Goal: Check status: Check status

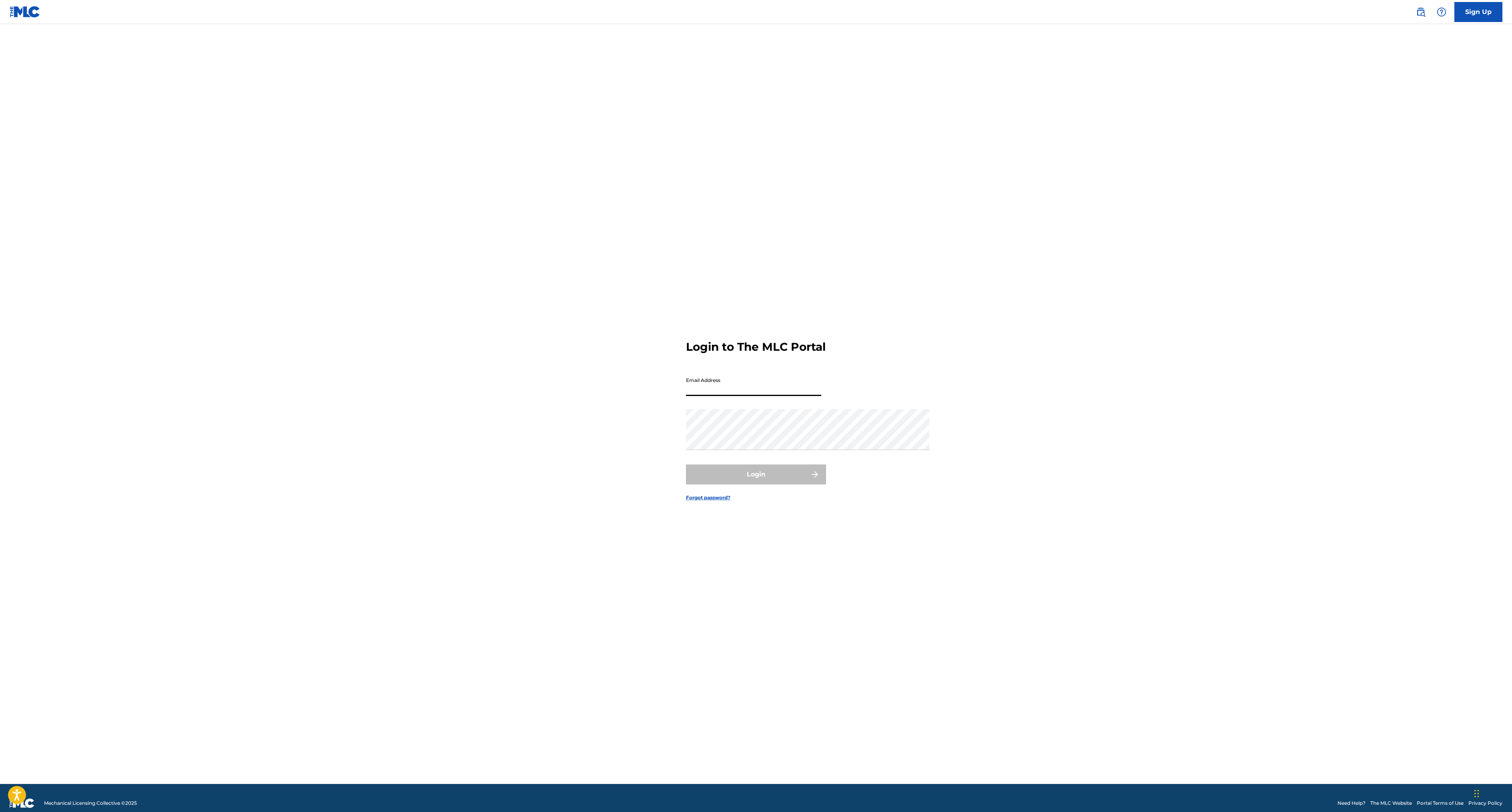
type input "[EMAIL_ADDRESS][DOMAIN_NAME]"
click at [751, 484] on button "Login" at bounding box center [756, 474] width 140 height 20
click at [686, 429] on input "Code" at bounding box center [754, 419] width 135 height 23
type input "642270"
click at [806, 484] on button "Login" at bounding box center [756, 474] width 140 height 20
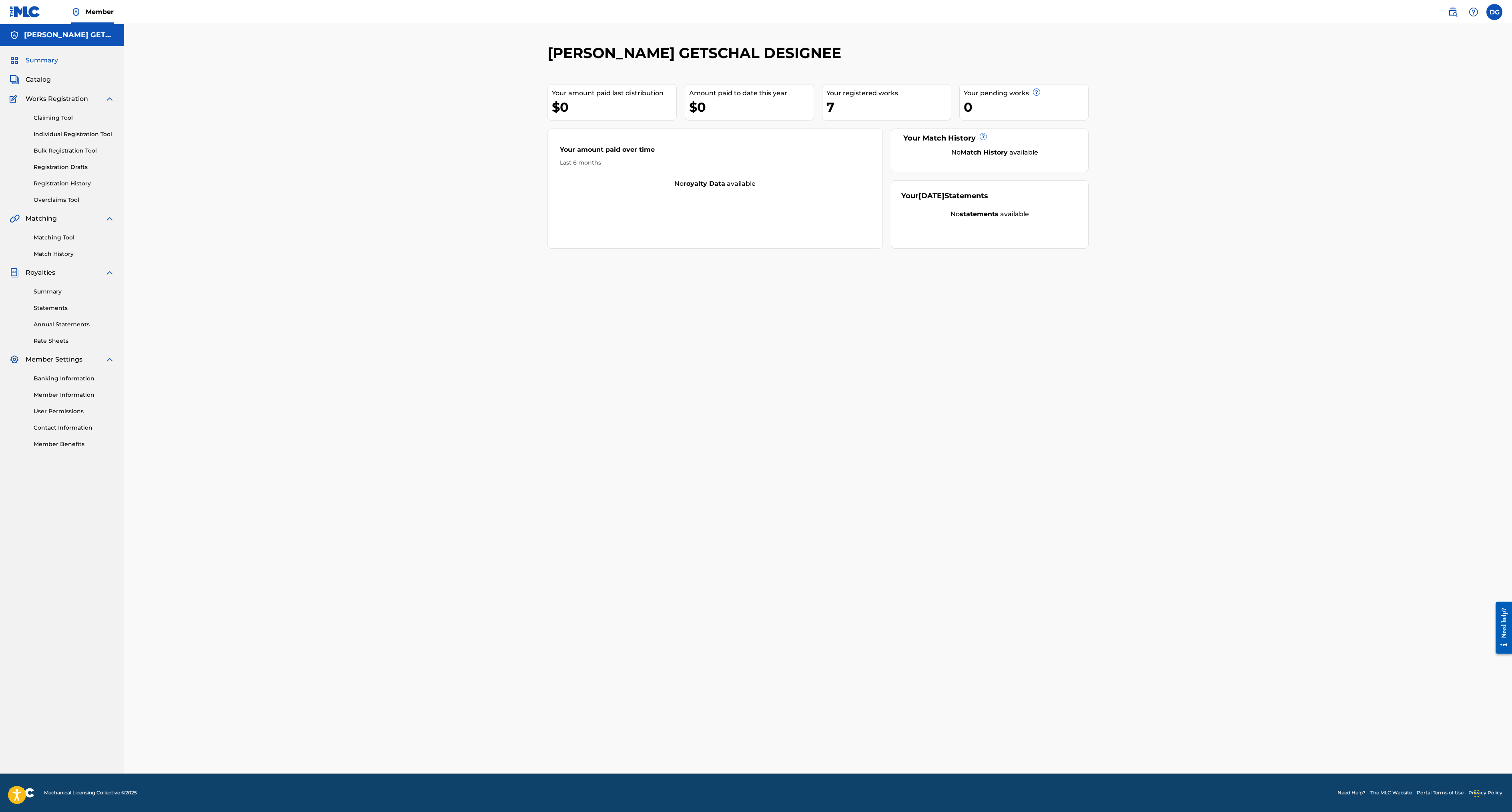
click at [82, 188] on link "Registration History" at bounding box center [74, 183] width 81 height 8
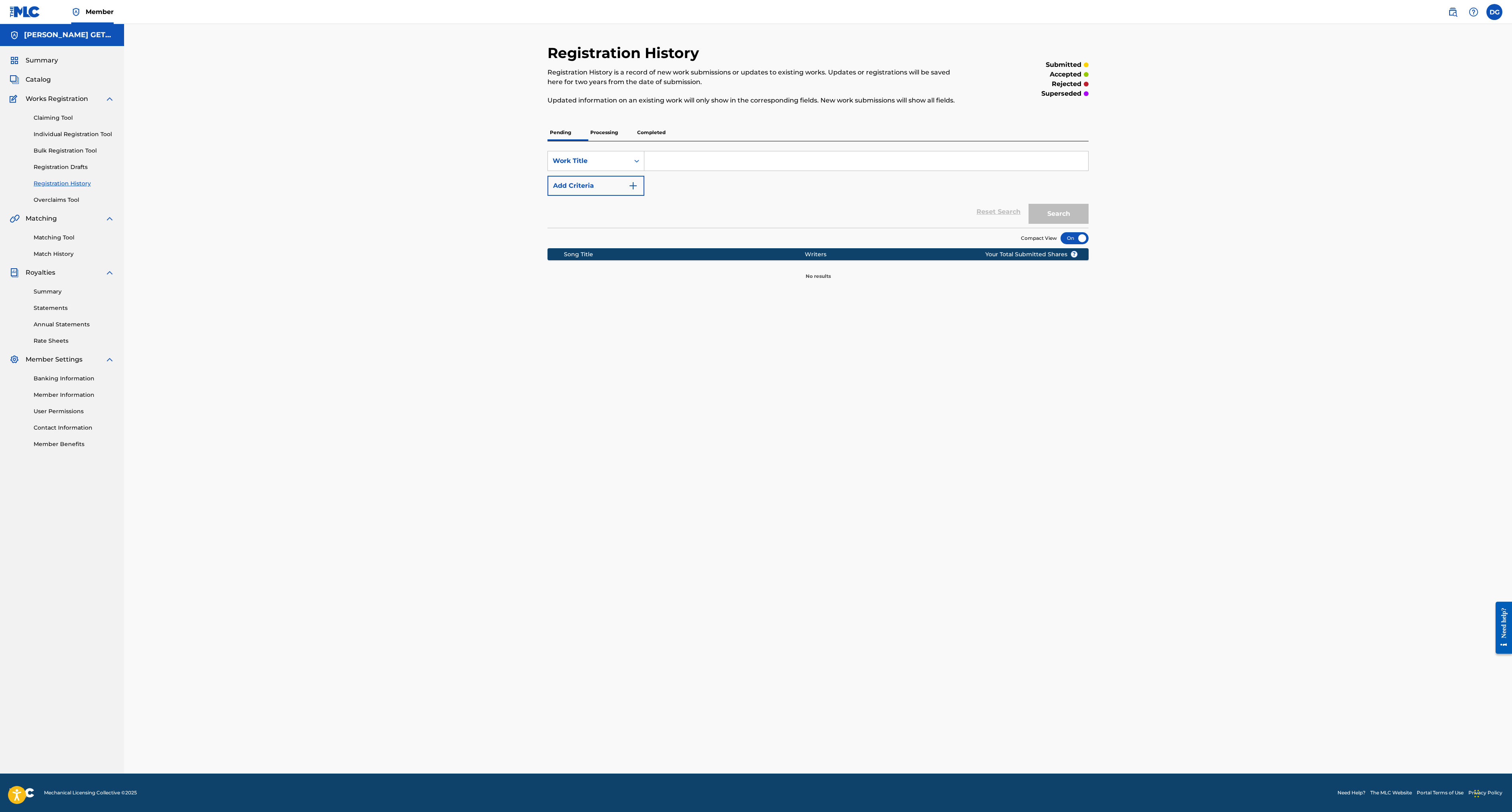
click at [588, 141] on p "Processing" at bounding box center [604, 132] width 32 height 17
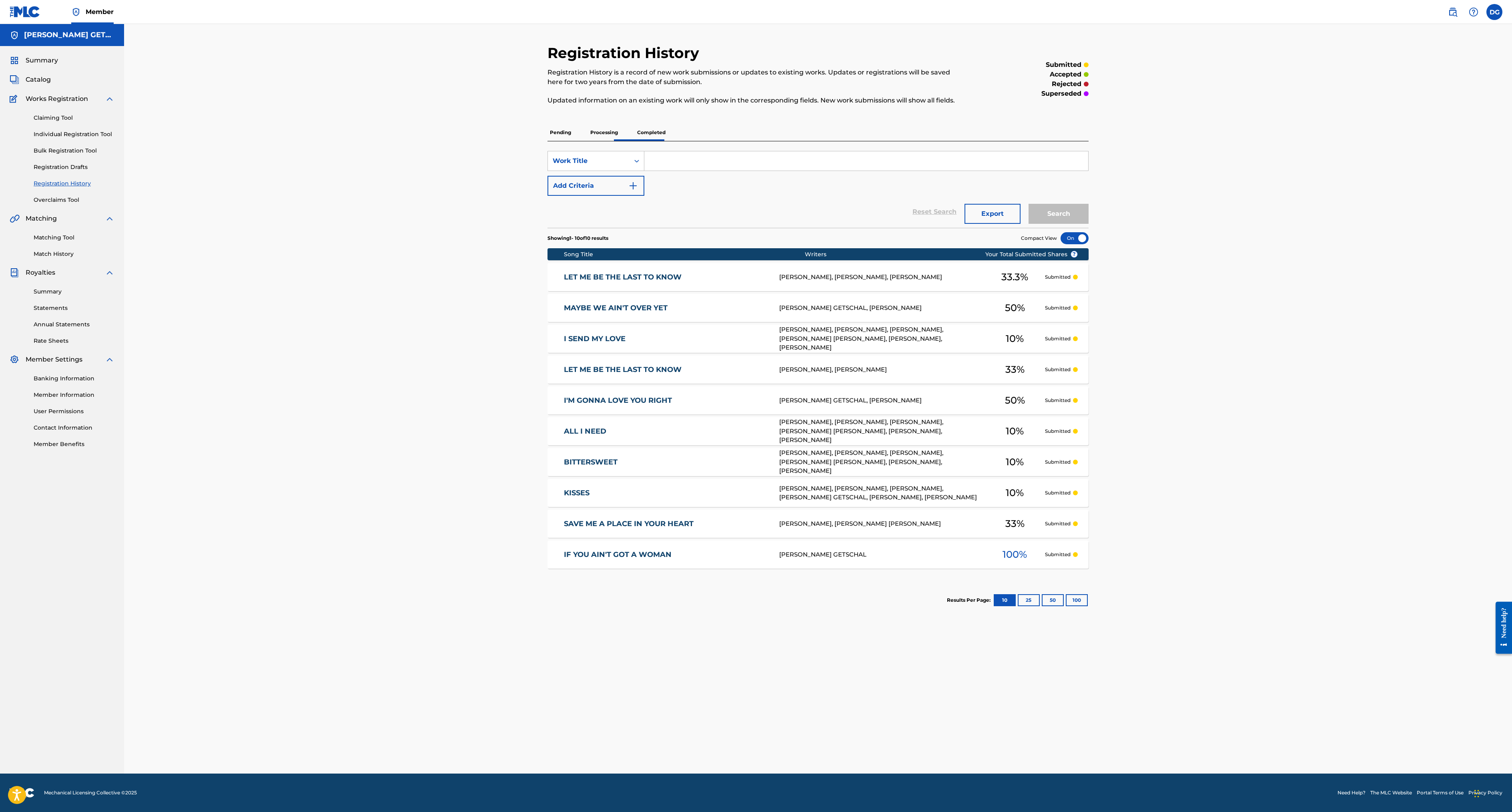
scroll to position [55, 0]
click at [635, 128] on p "Completed" at bounding box center [651, 132] width 33 height 17
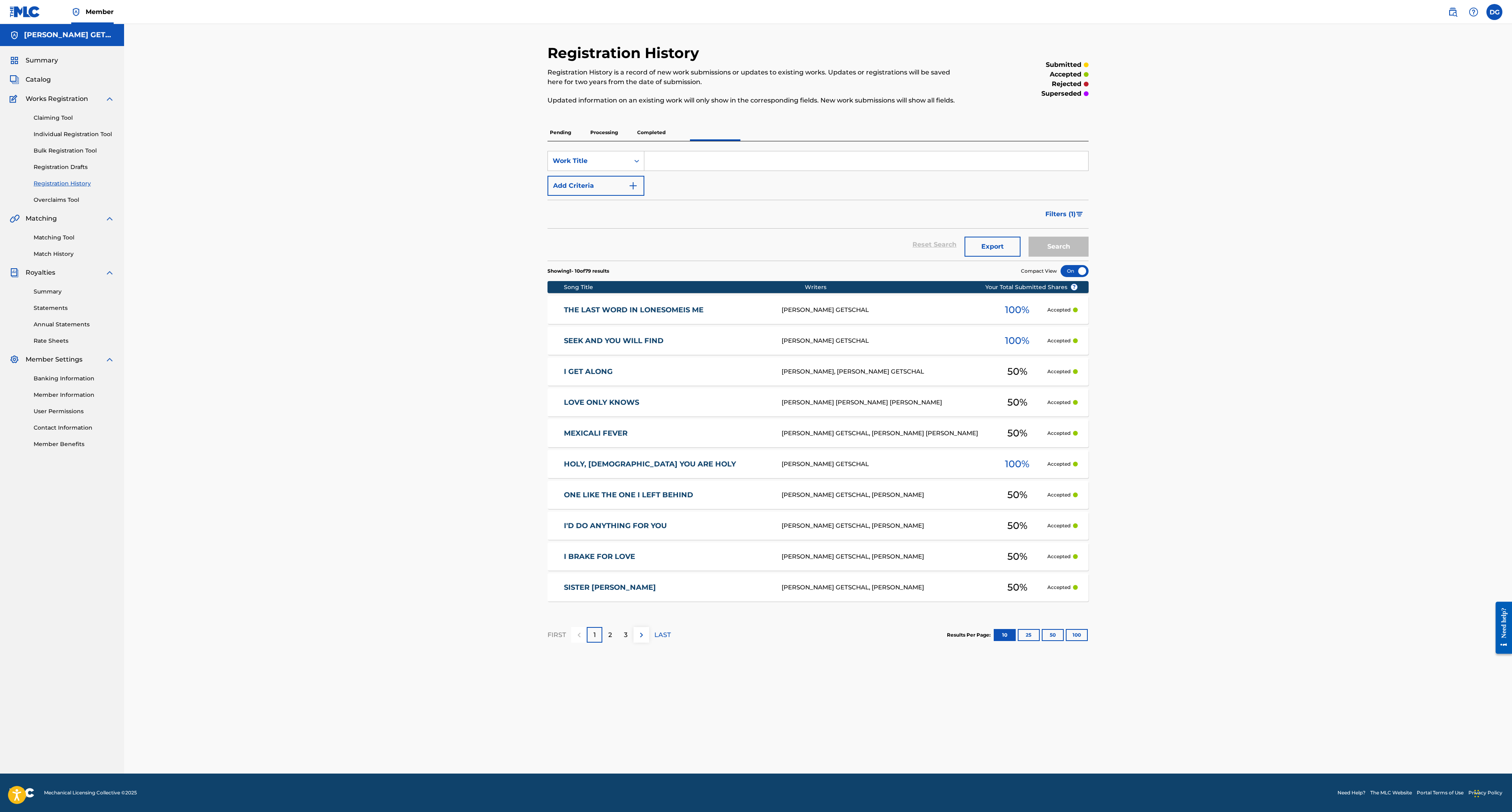
scroll to position [120, 0]
click at [1088, 641] on button "100" at bounding box center [1077, 635] width 22 height 12
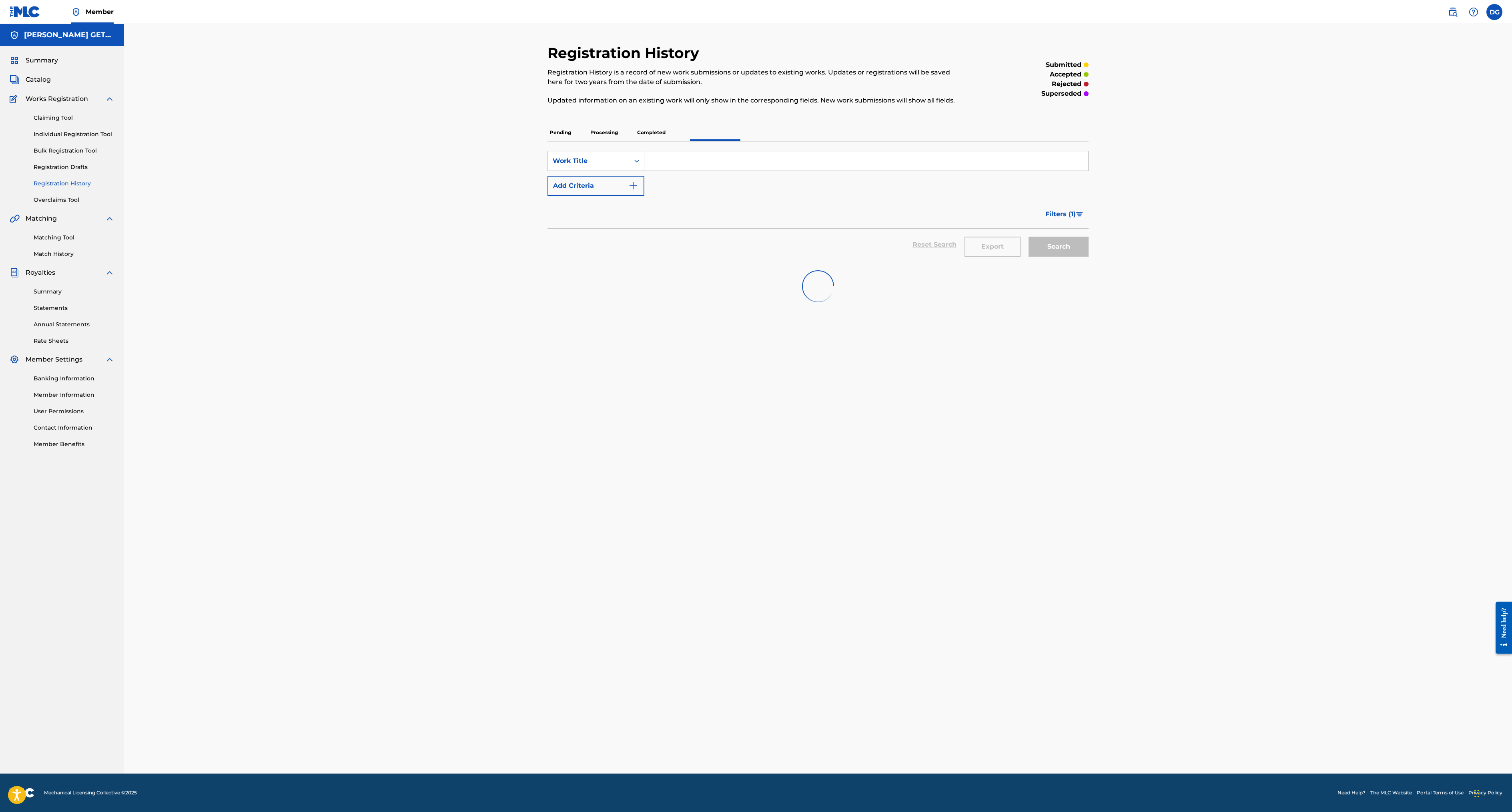
scroll to position [2, 0]
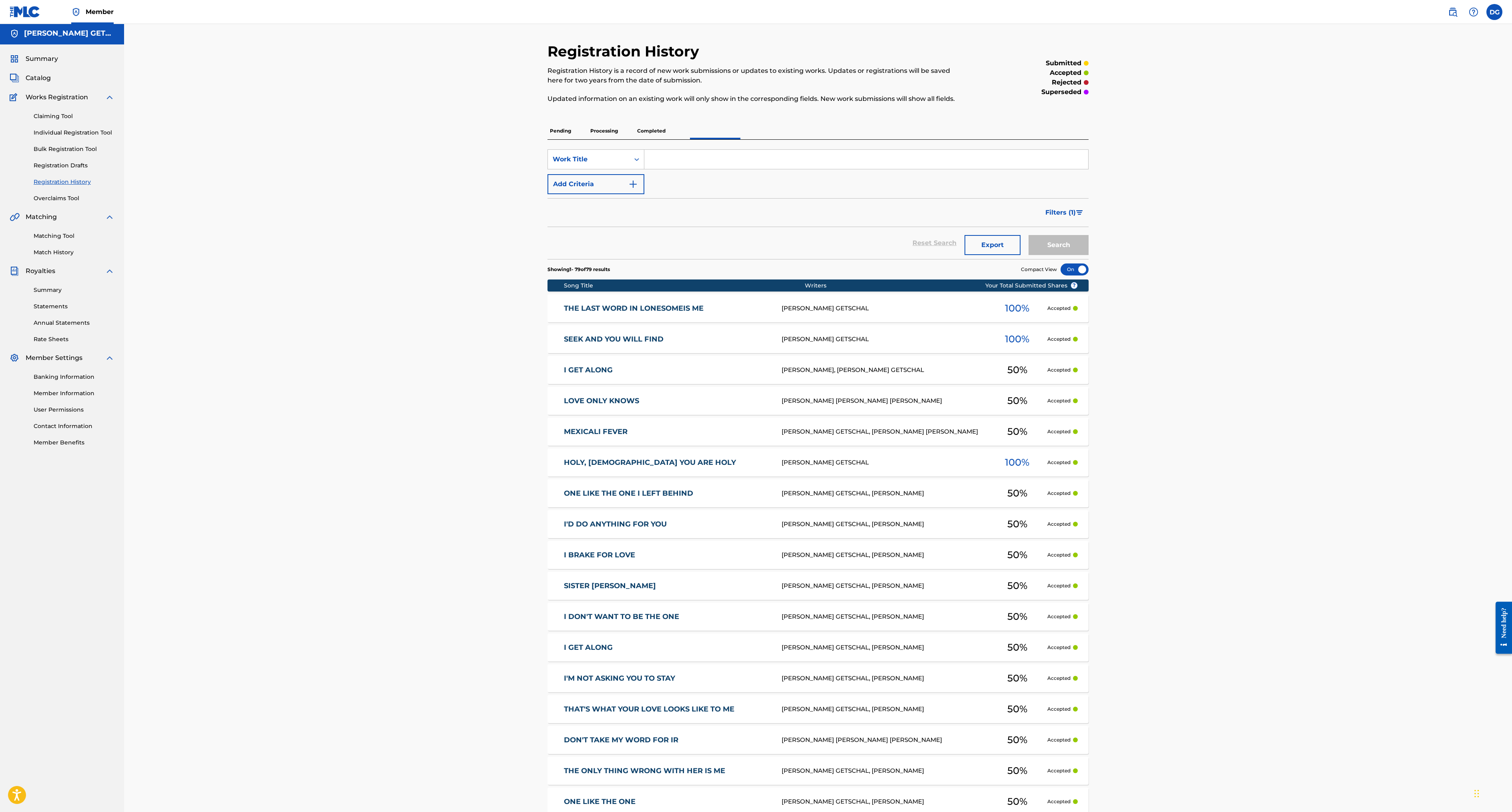
click at [564, 467] on link "HOLY, [DEMOGRAPHIC_DATA] YOU ARE HOLY" at bounding box center [667, 463] width 207 height 9
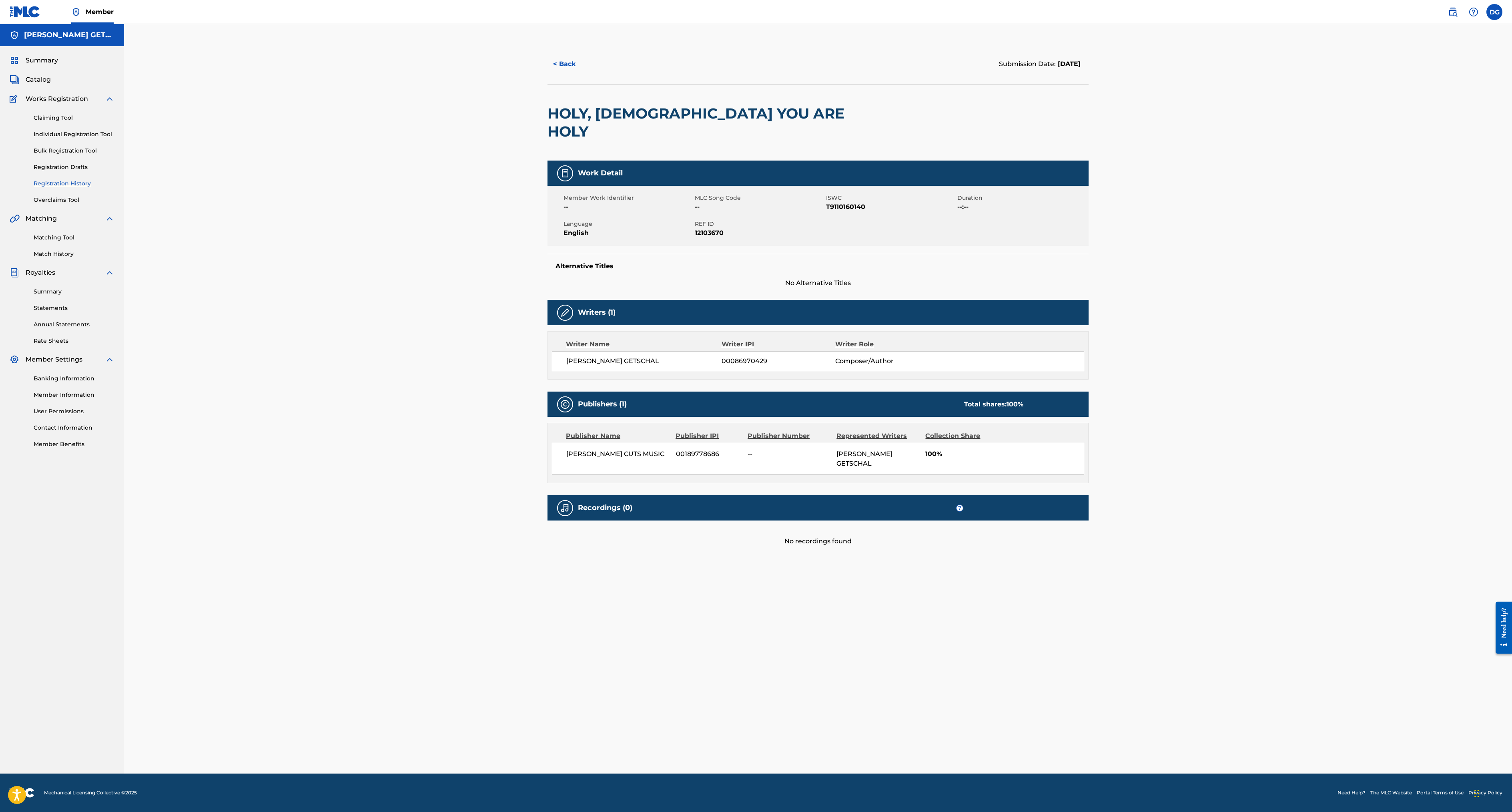
click at [548, 74] on button "< Back" at bounding box center [572, 64] width 48 height 20
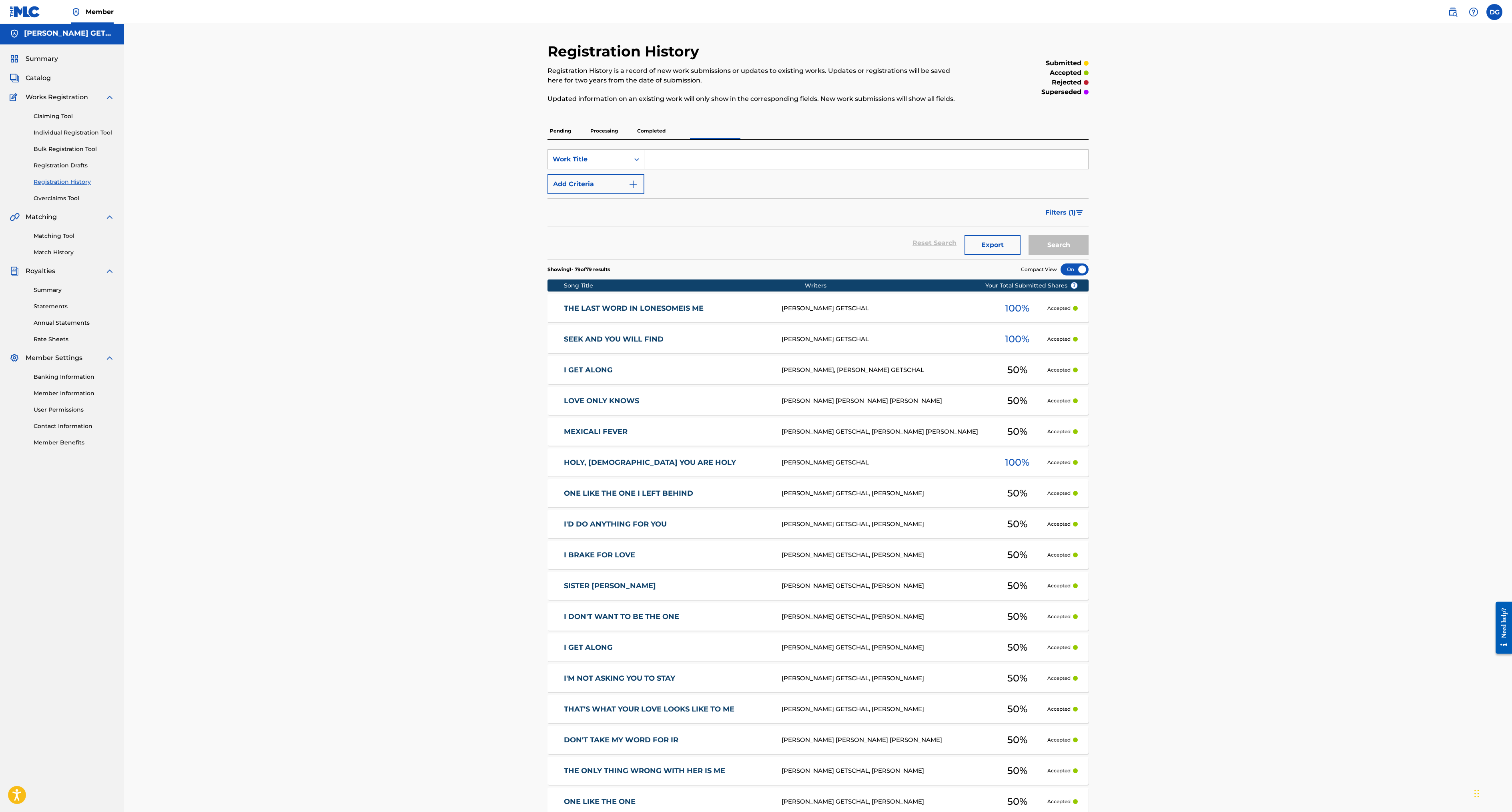
scroll to position [698, 0]
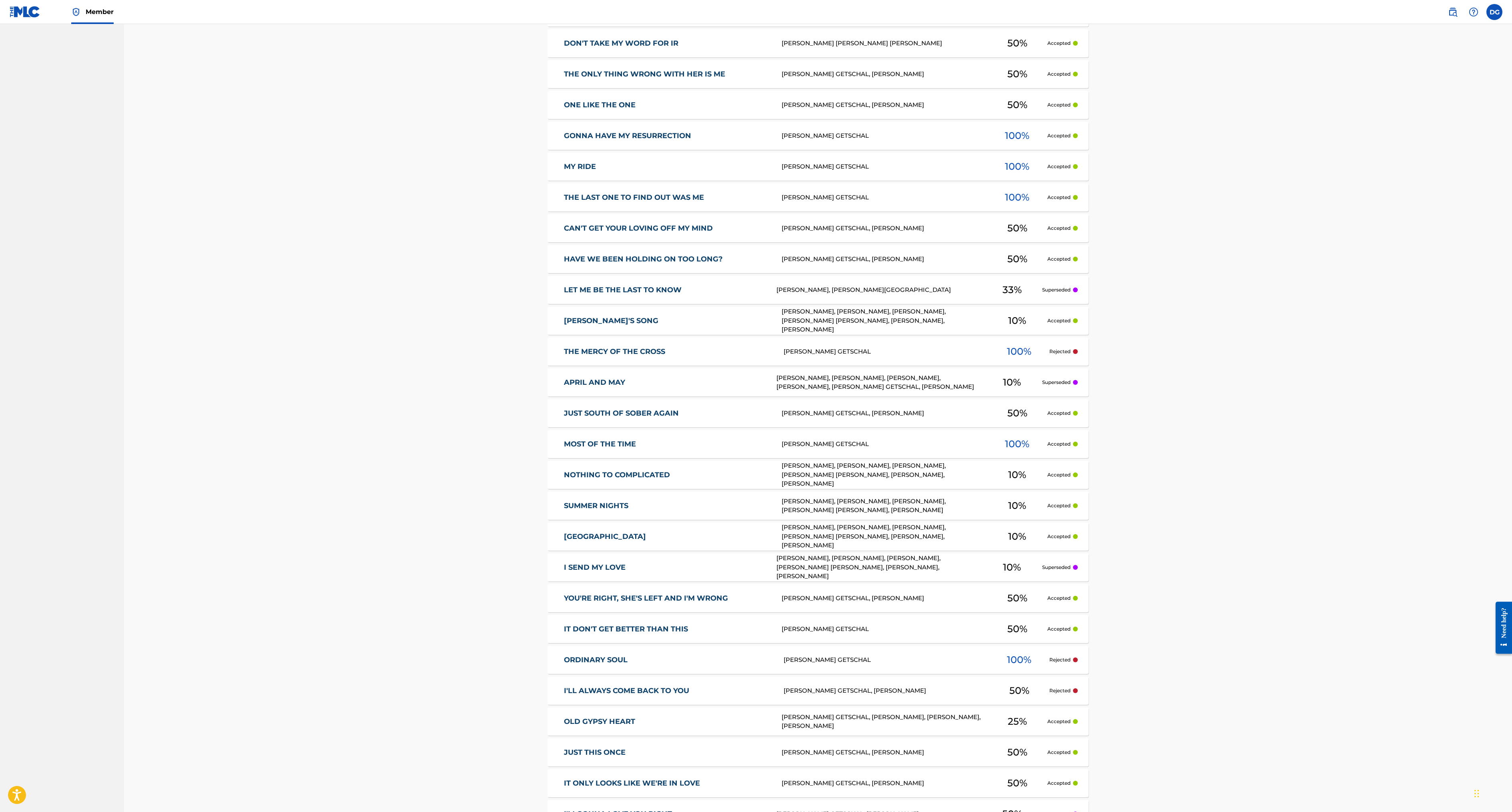
click at [564, 387] on link "APRIL AND MAY" at bounding box center [665, 383] width 202 height 9
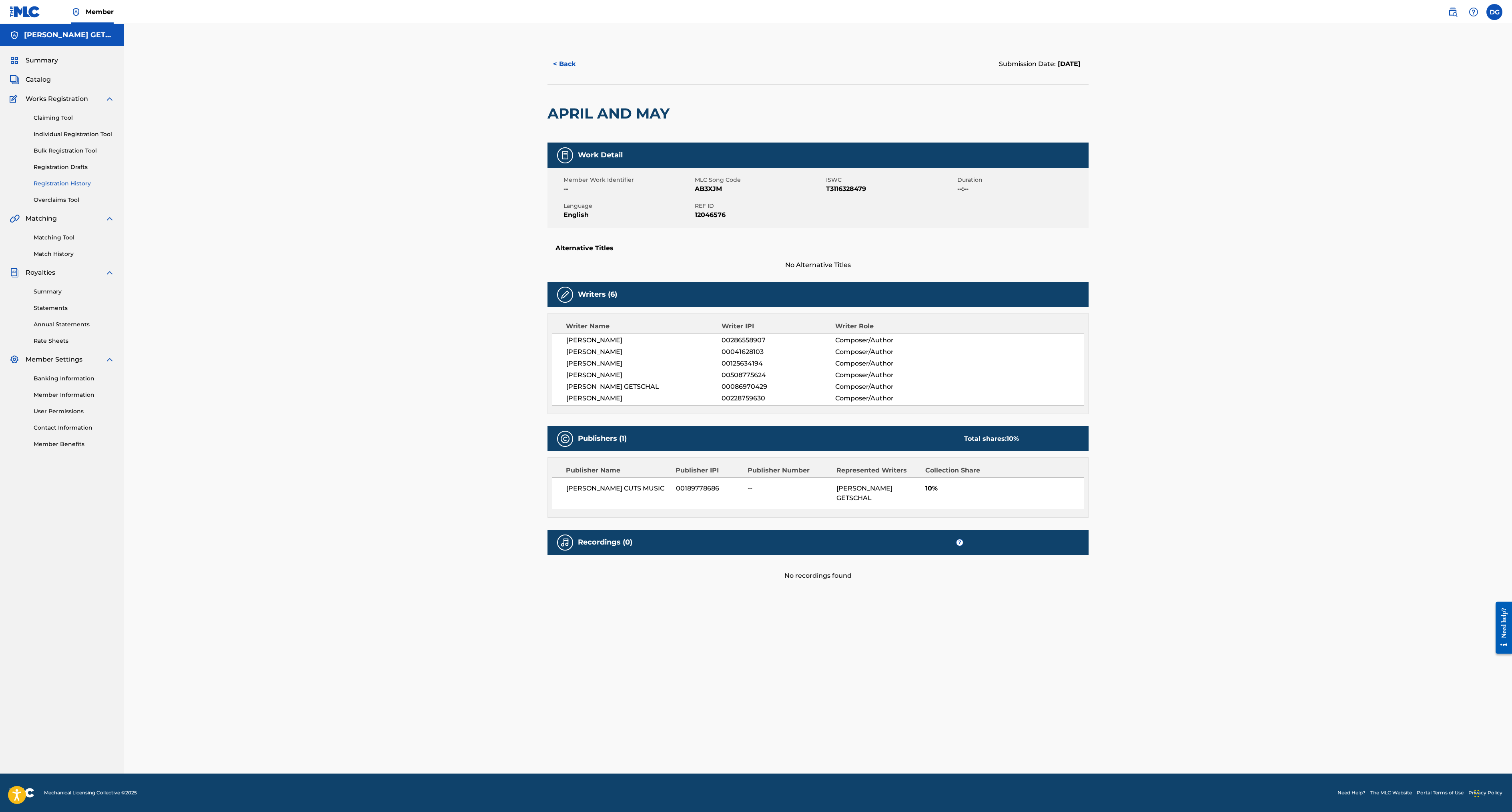
click at [548, 74] on button "< Back" at bounding box center [572, 64] width 48 height 20
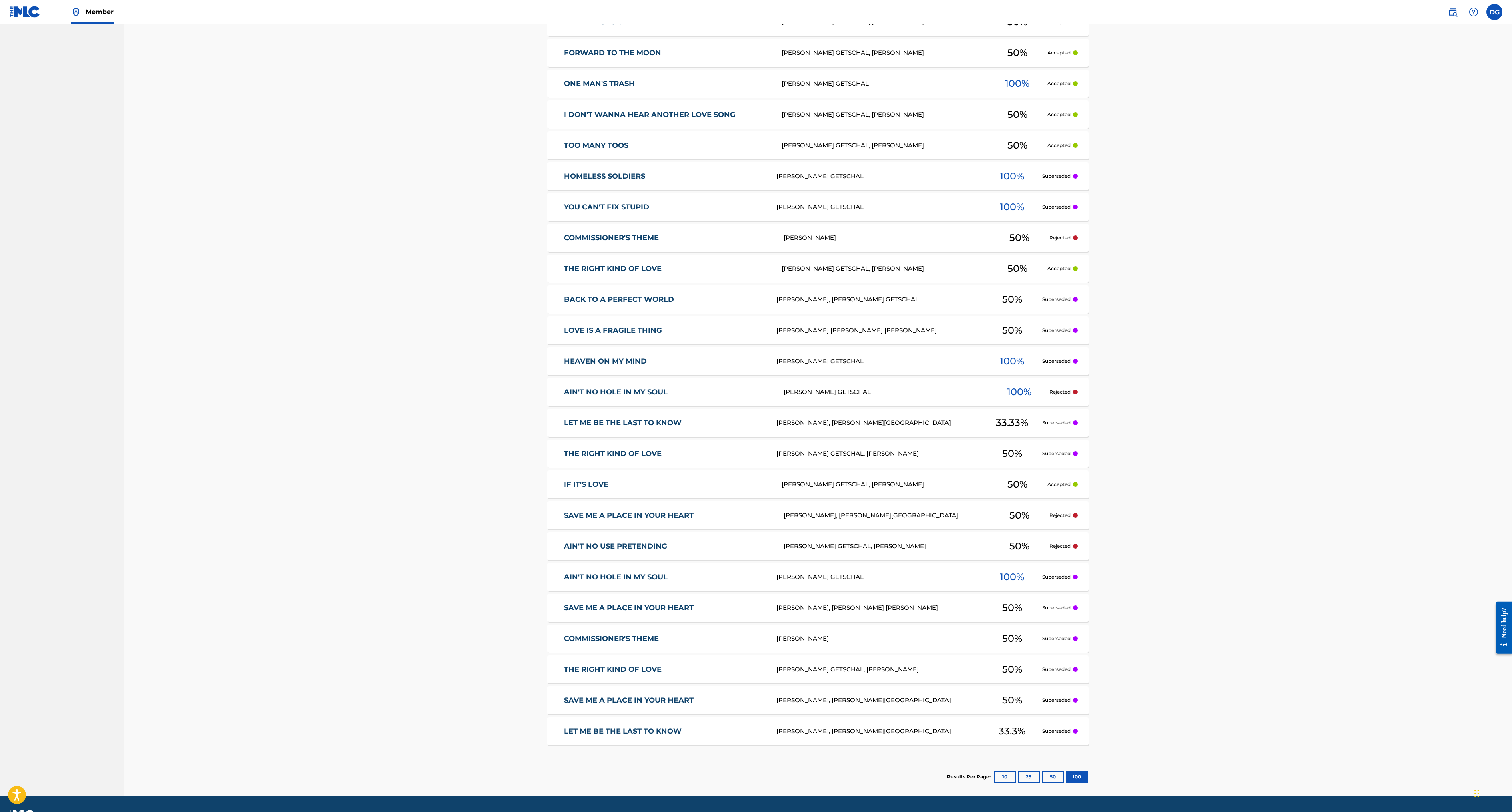
scroll to position [1986, 0]
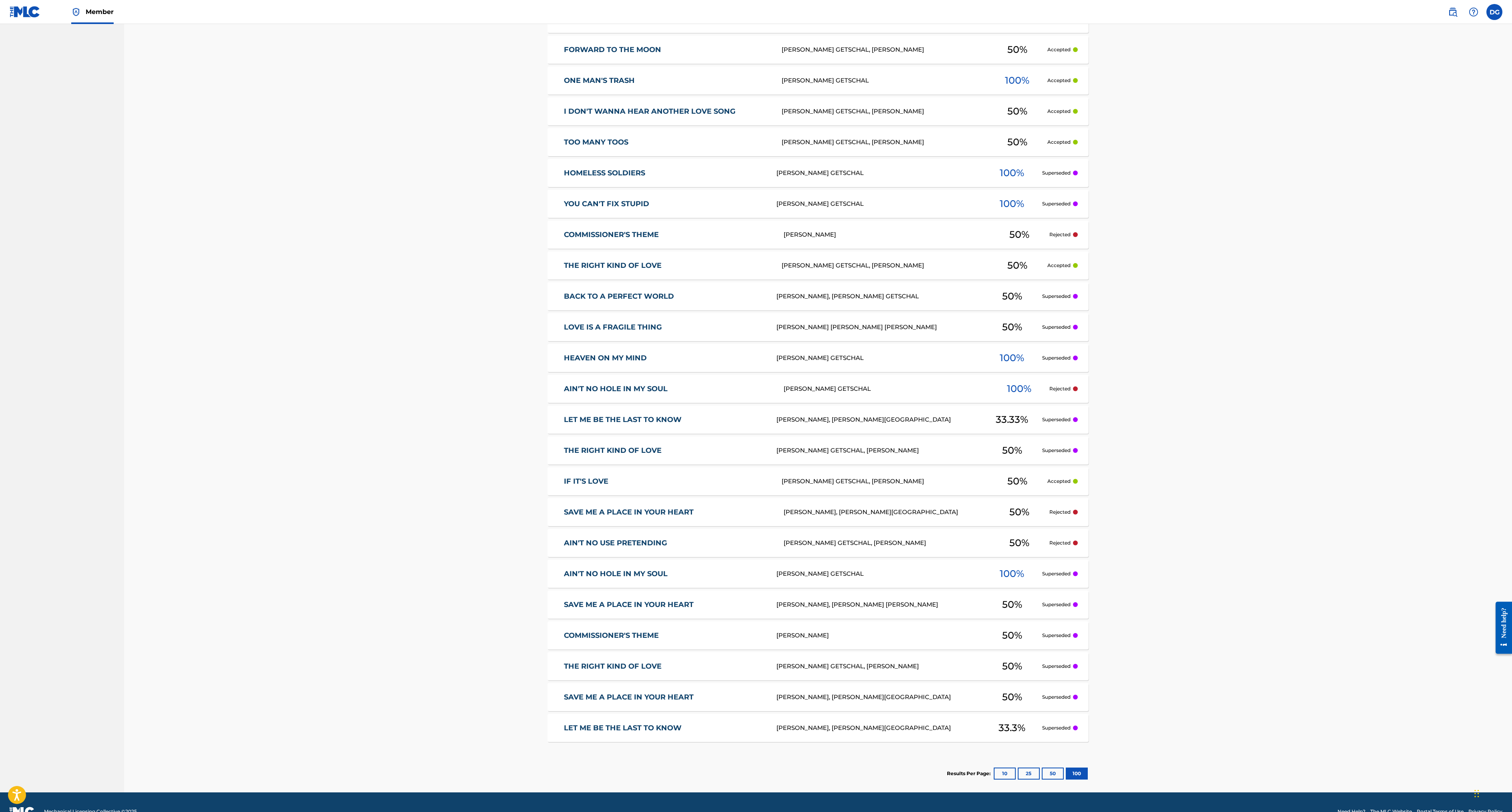
click at [564, 578] on link "AIN'T NO HOLE IN MY SOUL" at bounding box center [665, 574] width 202 height 9
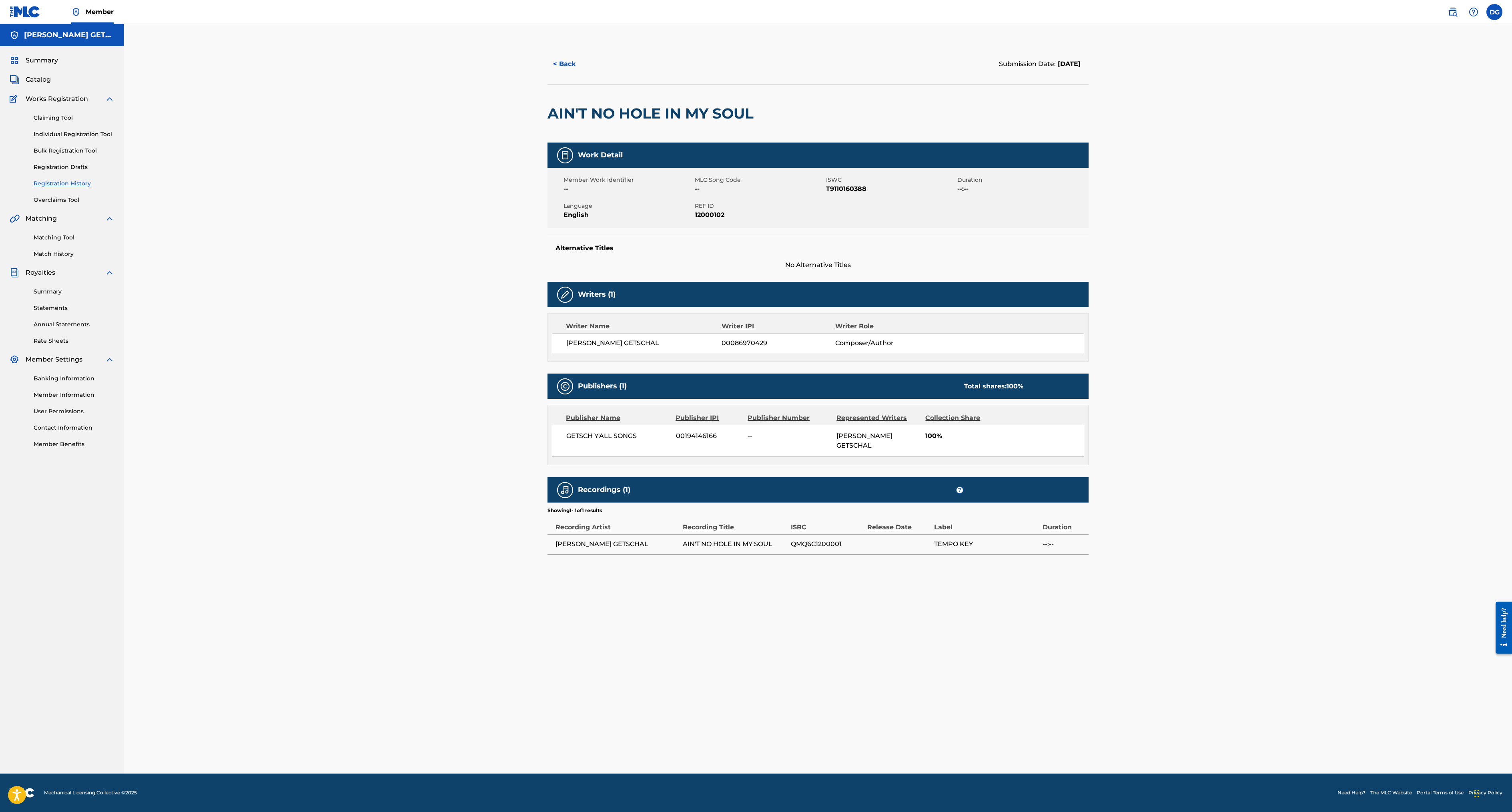
scroll to position [222, 0]
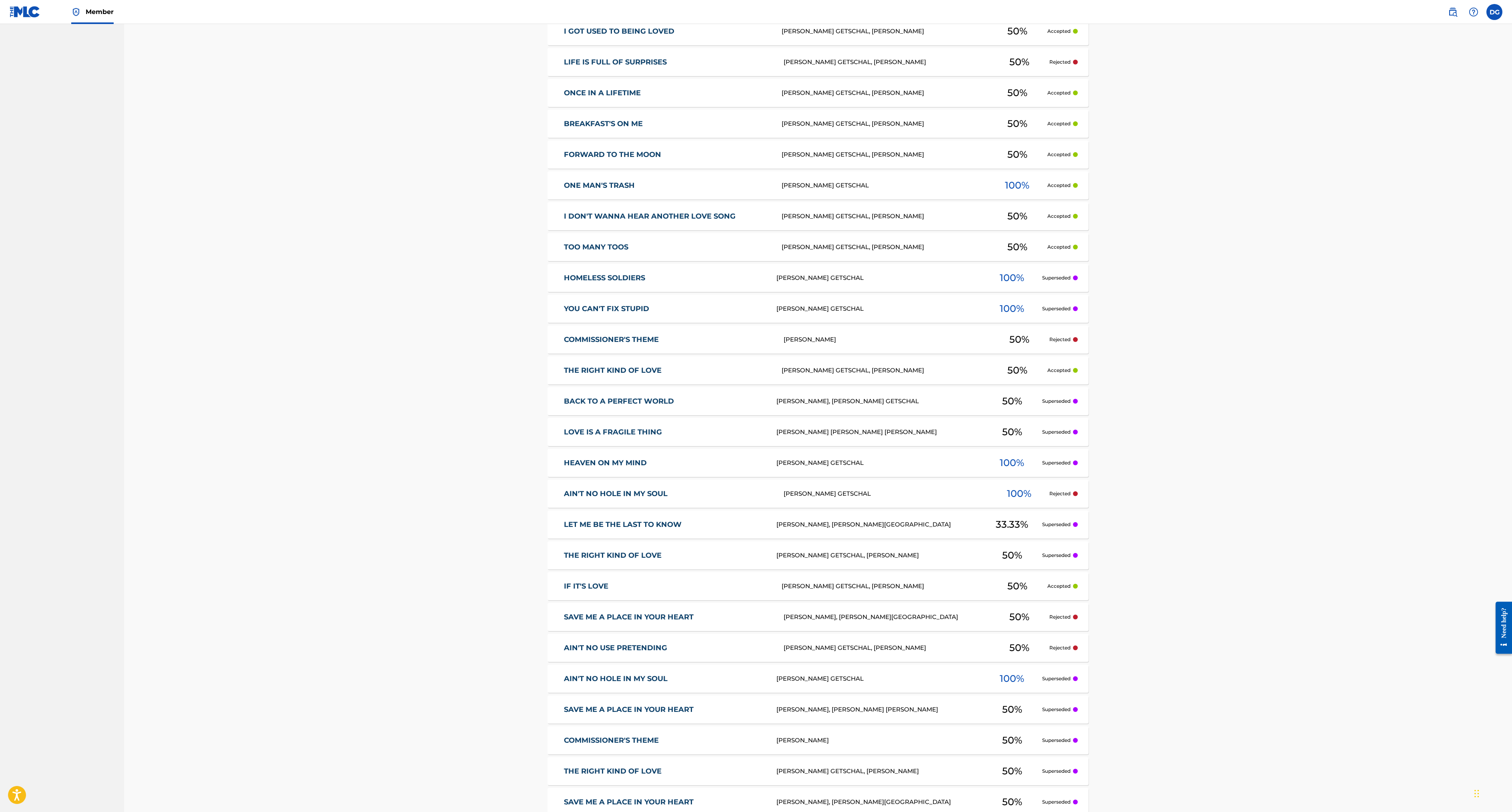
scroll to position [2241, 0]
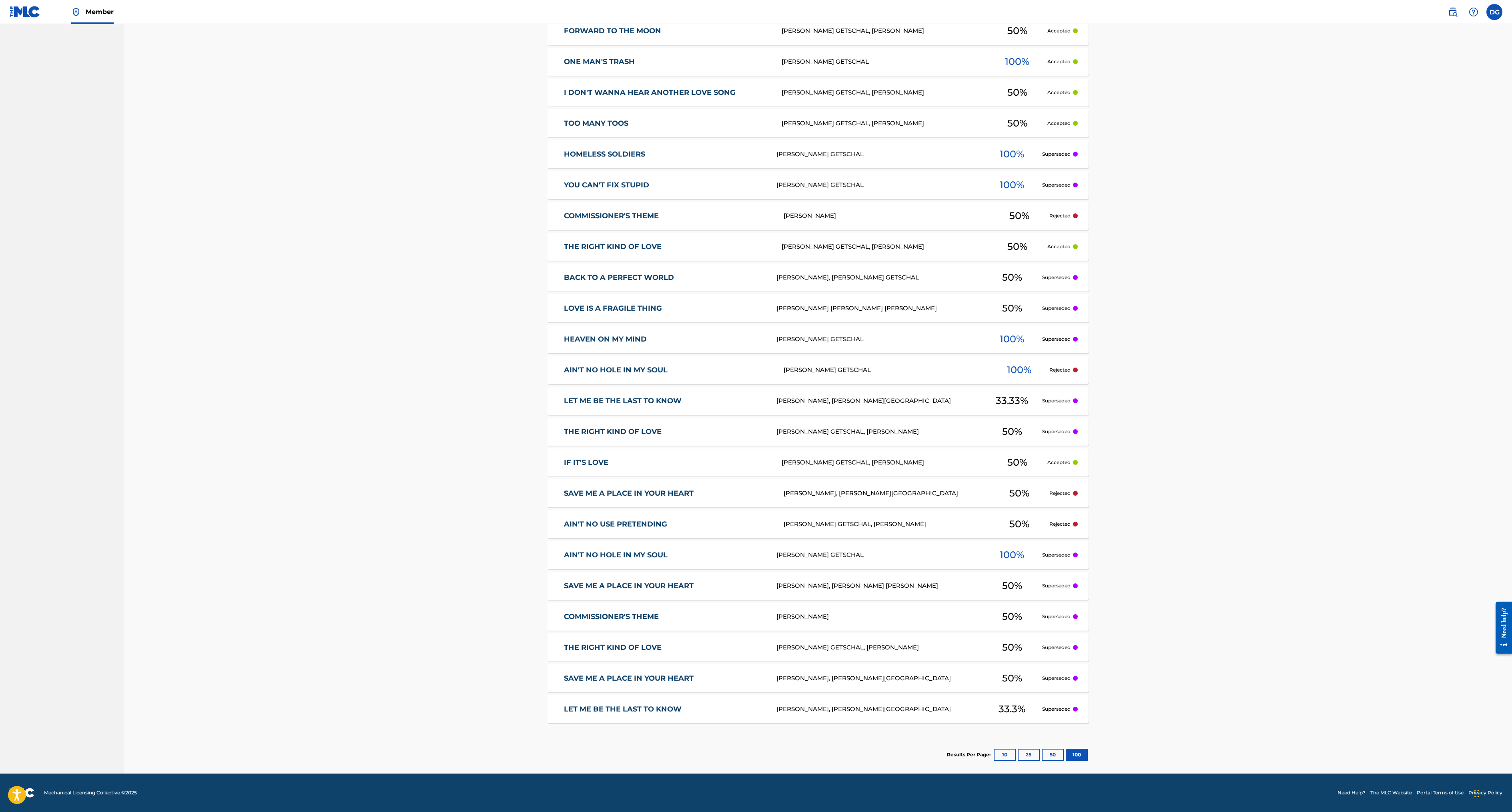
click at [564, 551] on link "AIN'T NO HOLE IN MY SOUL" at bounding box center [665, 555] width 202 height 9
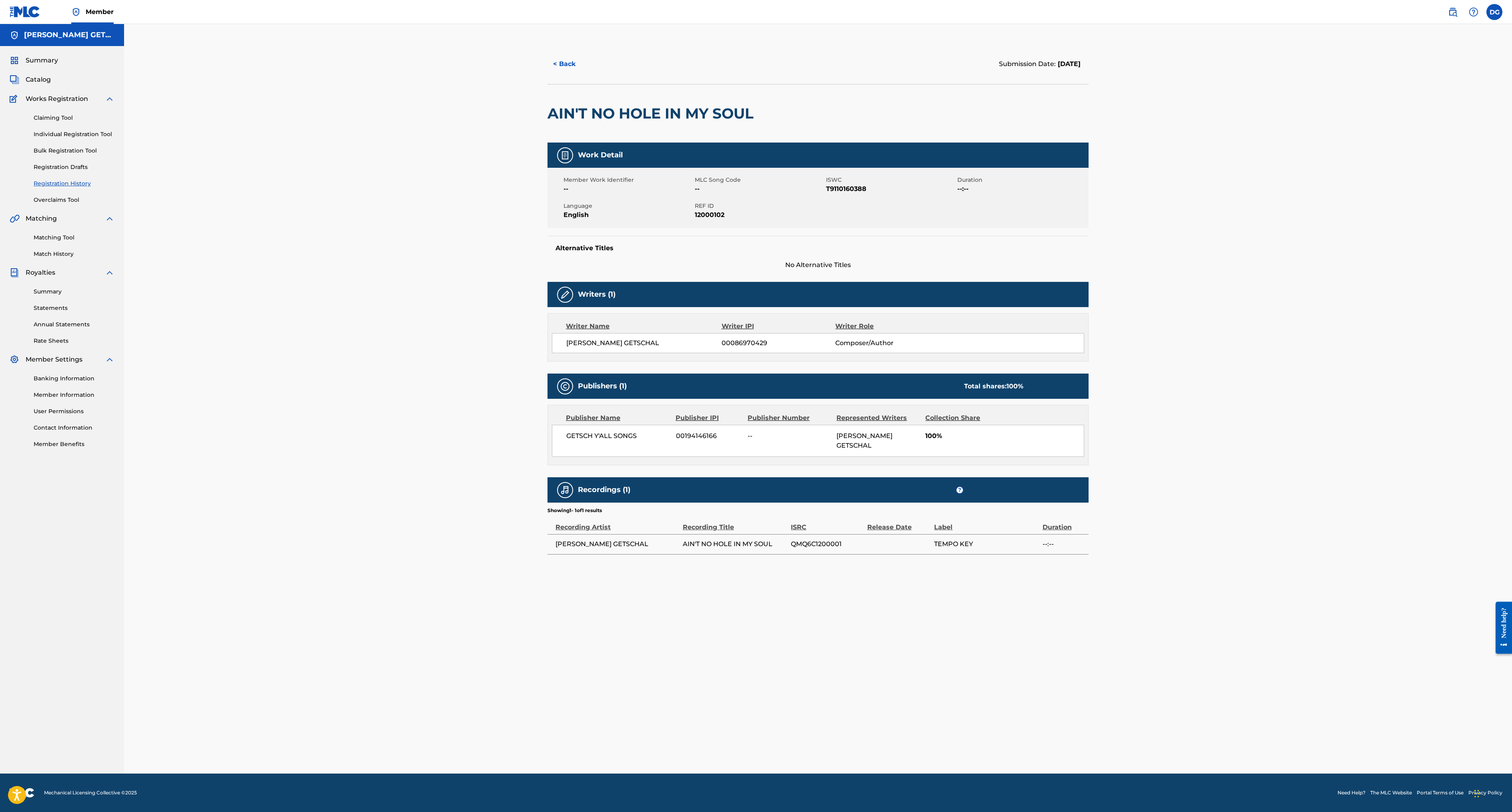
scroll to position [222, 0]
